Goal: Task Accomplishment & Management: Complete application form

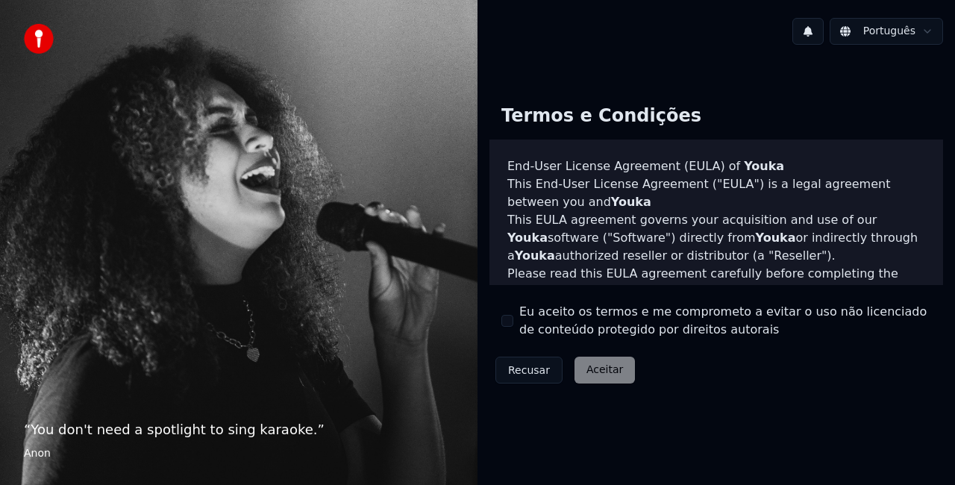
click at [608, 363] on div "Recusar Aceitar" at bounding box center [564, 370] width 151 height 39
click at [588, 376] on div "Recusar Aceitar" at bounding box center [564, 370] width 151 height 39
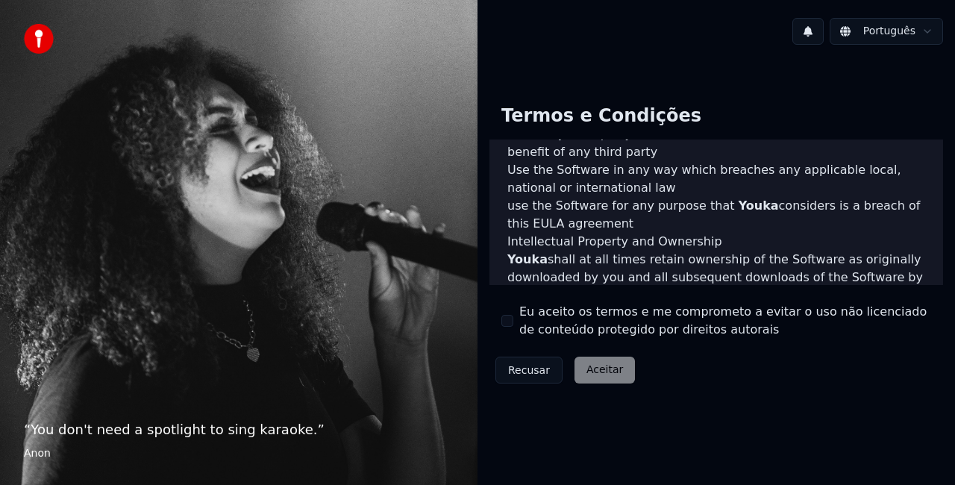
scroll to position [1089, 0]
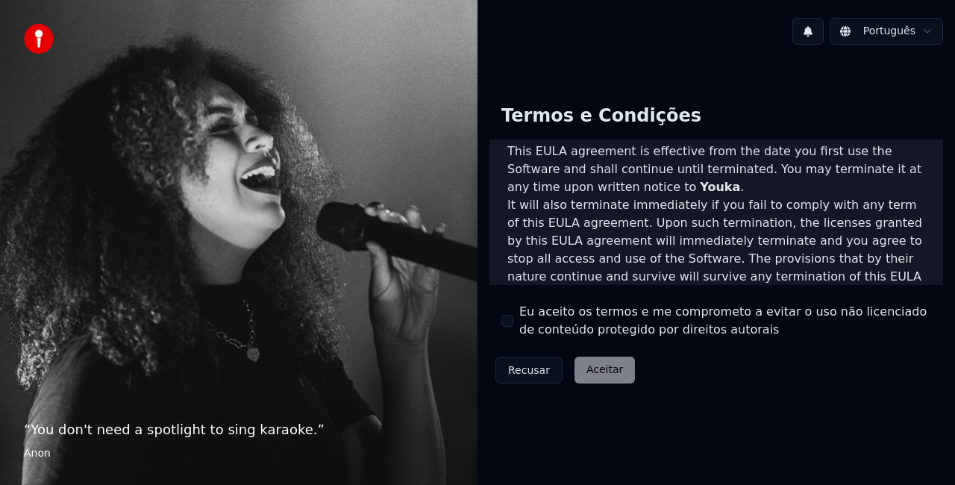
click at [510, 325] on button "Eu aceito os termos e me comprometo a evitar o uso não licenciado de conteúdo p…" at bounding box center [507, 321] width 12 height 12
click at [589, 370] on button "Aceitar" at bounding box center [605, 370] width 60 height 27
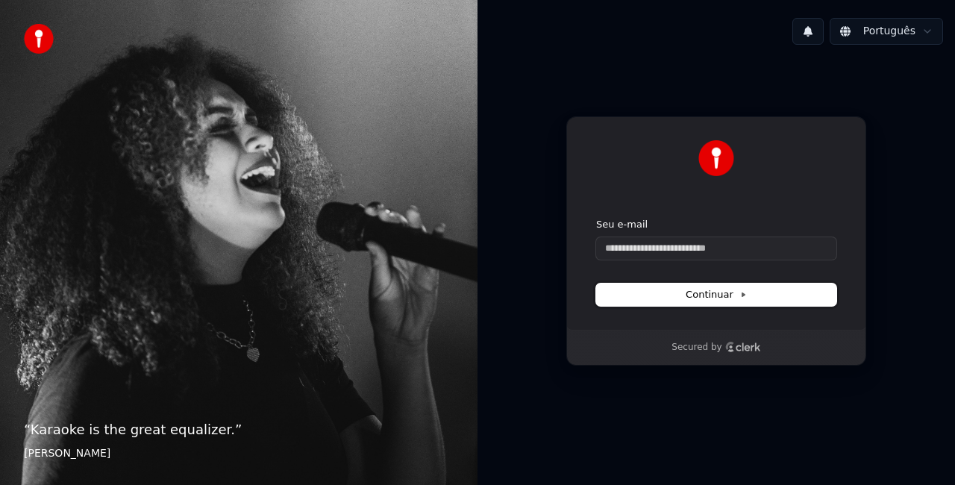
click at [745, 297] on icon at bounding box center [742, 294] width 7 height 7
click at [681, 290] on button "Continuar" at bounding box center [716, 295] width 240 height 22
type input "**********"
